Goal: Find specific page/section: Find specific page/section

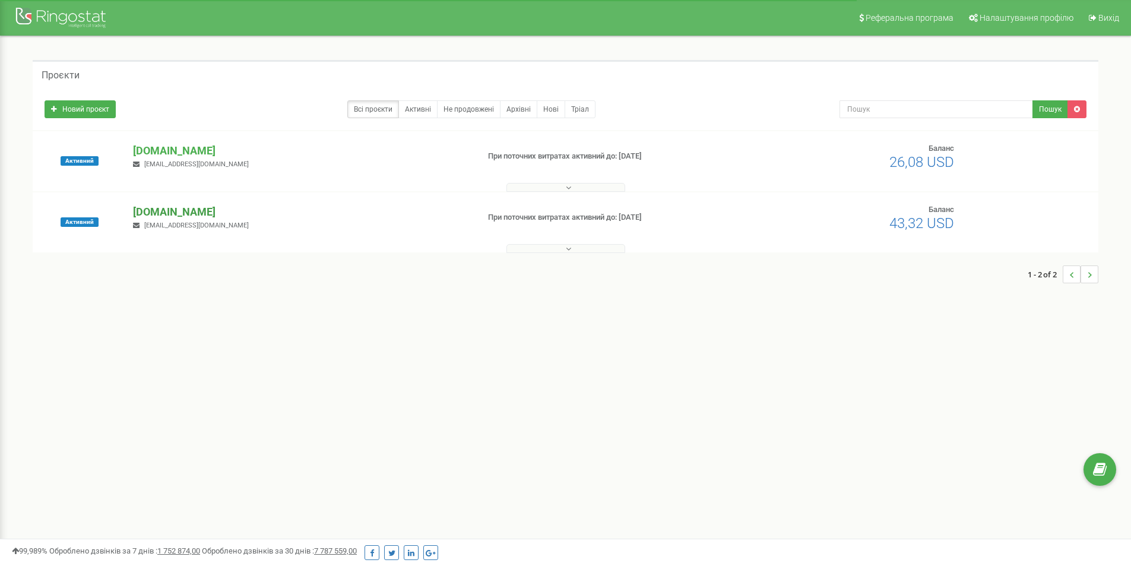
click at [163, 145] on p "[DOMAIN_NAME]" at bounding box center [300, 150] width 335 height 15
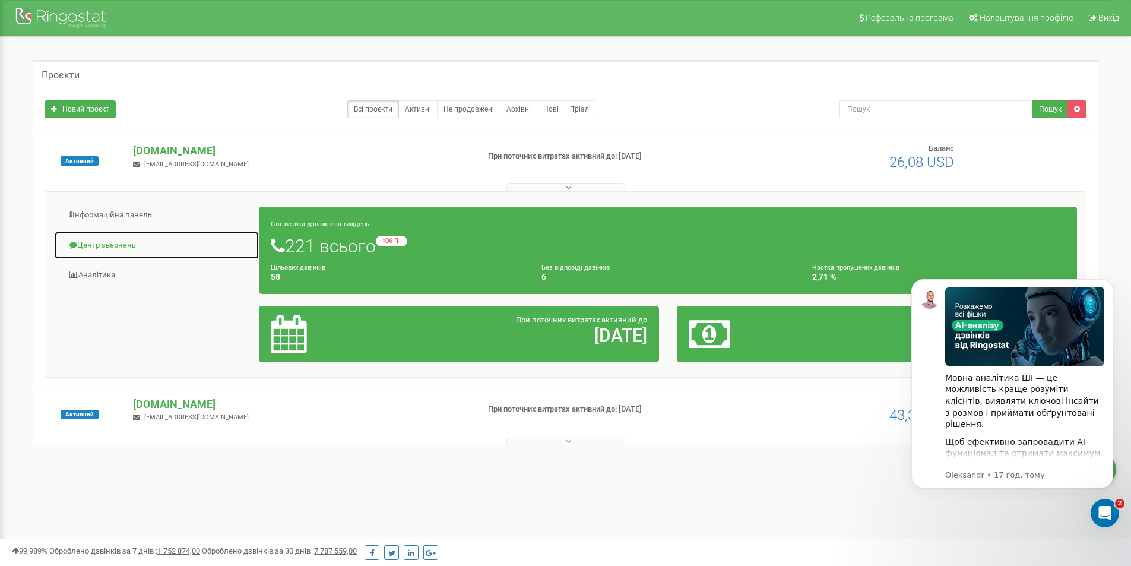
click at [109, 240] on link "Центр звернень" at bounding box center [156, 245] width 205 height 29
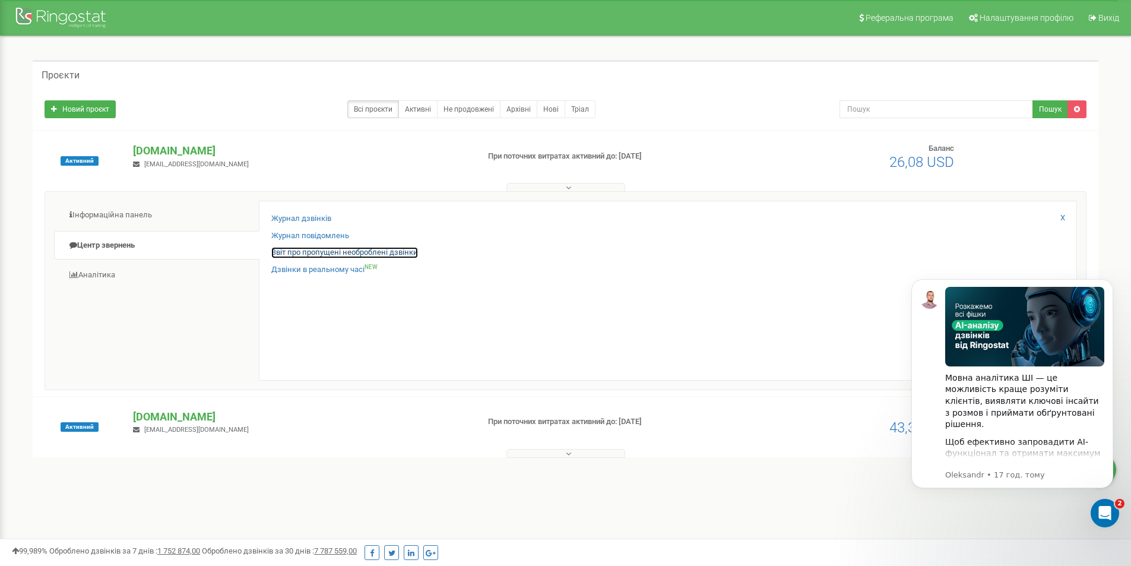
click at [286, 251] on link "Звіт про пропущені необроблені дзвінки" at bounding box center [344, 252] width 147 height 11
